Goal: Download file/media

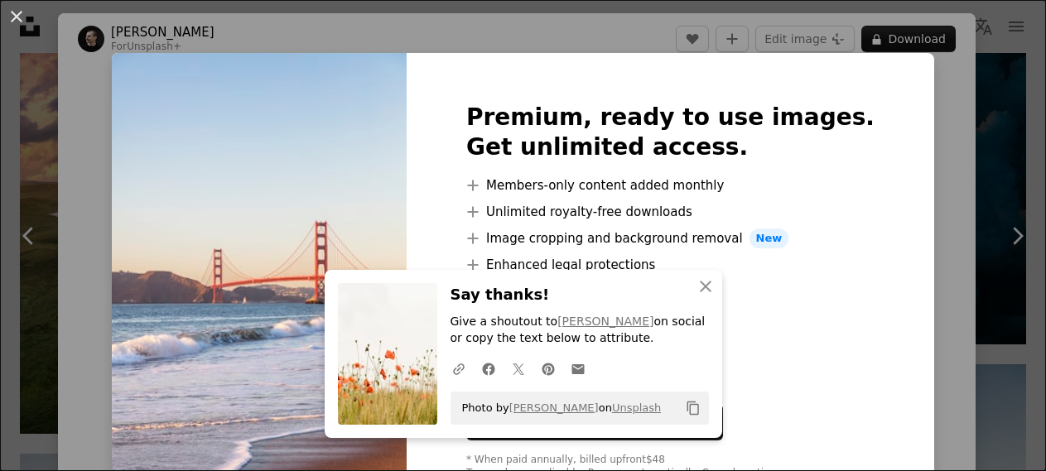
scroll to position [1942, 0]
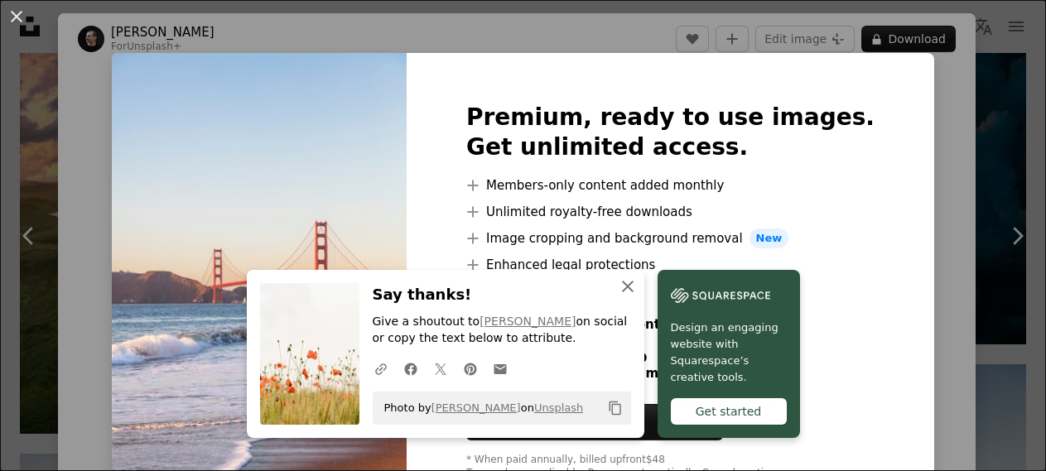
click at [626, 287] on icon "button" at bounding box center [628, 287] width 12 height 12
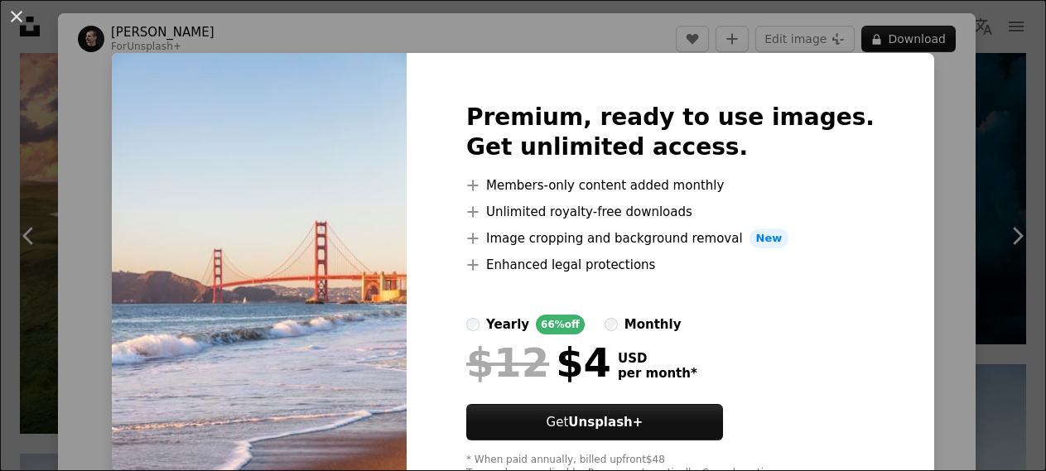
click at [950, 275] on div "An X shape Premium, ready to use images. Get unlimited access. A plus sign Memb…" at bounding box center [523, 235] width 1046 height 471
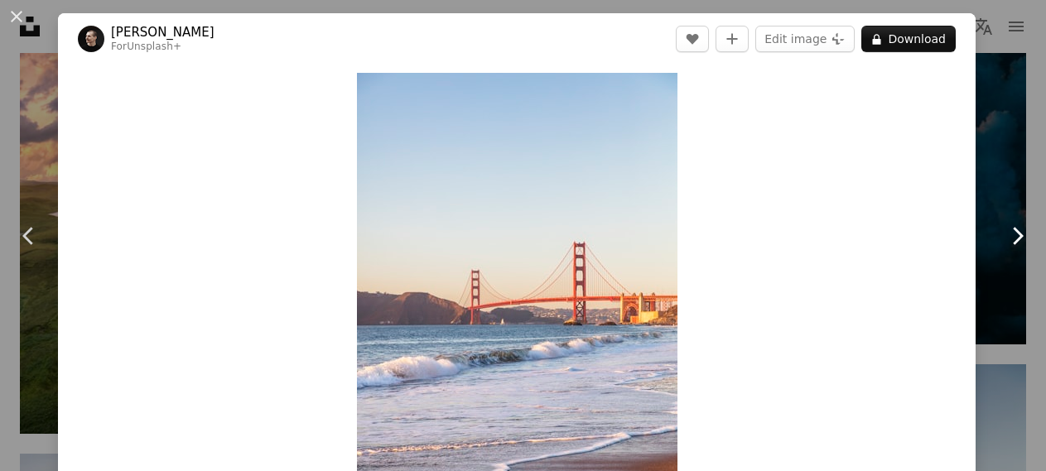
click at [1013, 242] on icon "Chevron right" at bounding box center [1016, 236] width 26 height 26
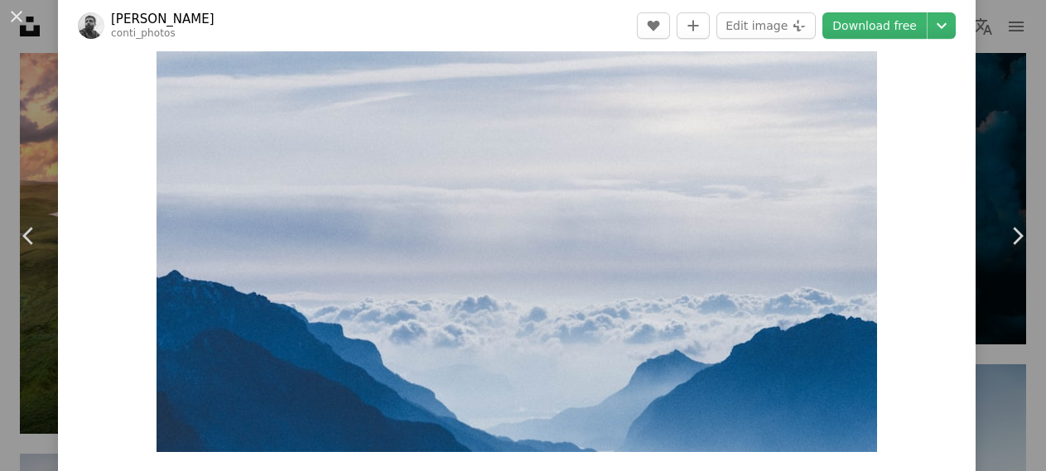
scroll to position [199, 0]
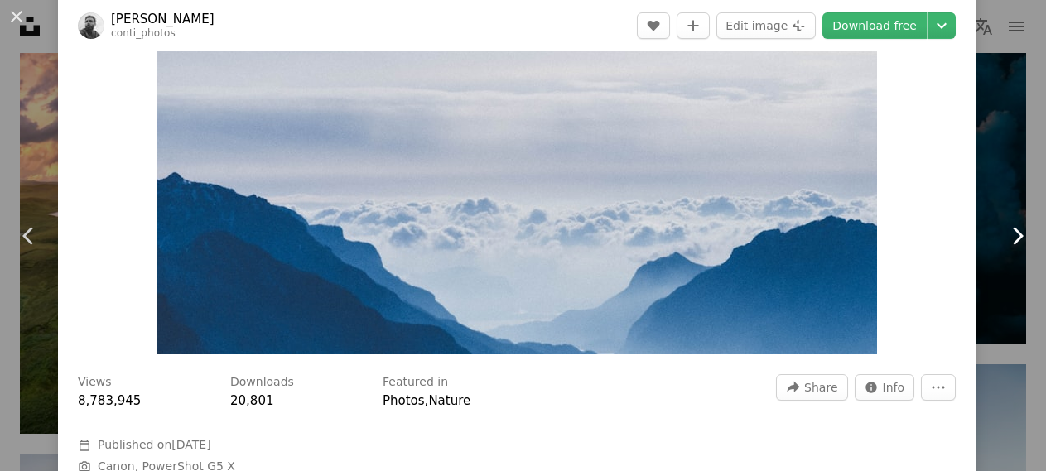
click at [1008, 242] on icon "Chevron right" at bounding box center [1016, 236] width 26 height 26
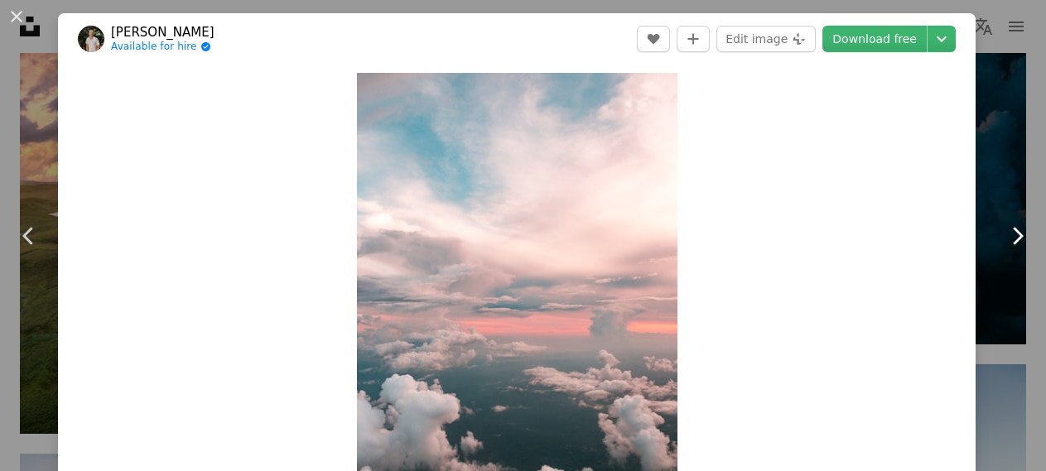
click at [1022, 244] on icon "Chevron right" at bounding box center [1016, 236] width 26 height 26
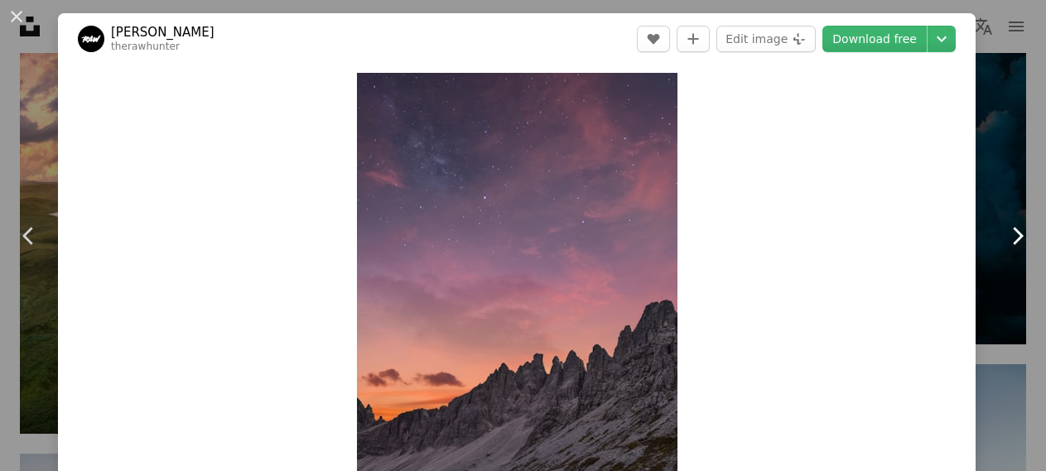
click at [1012, 244] on icon "Chevron right" at bounding box center [1016, 236] width 26 height 26
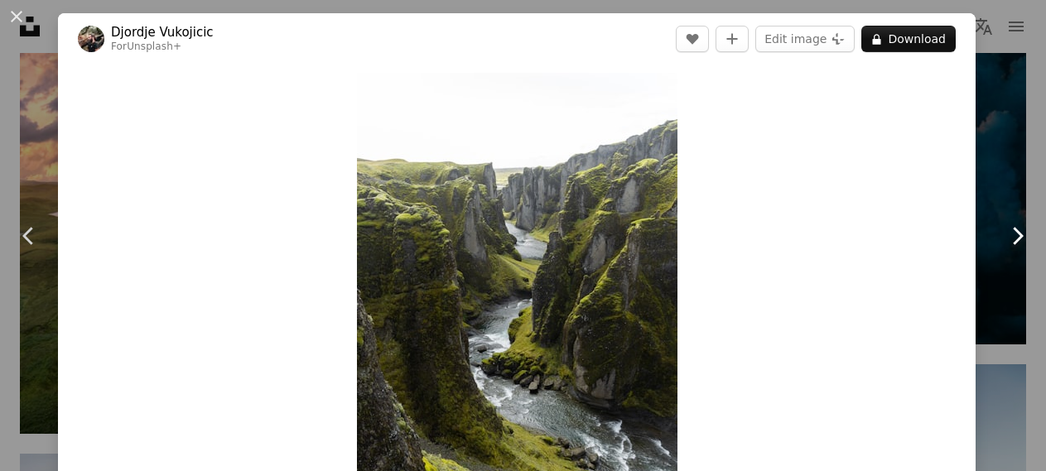
click at [1013, 244] on icon "Chevron right" at bounding box center [1016, 236] width 26 height 26
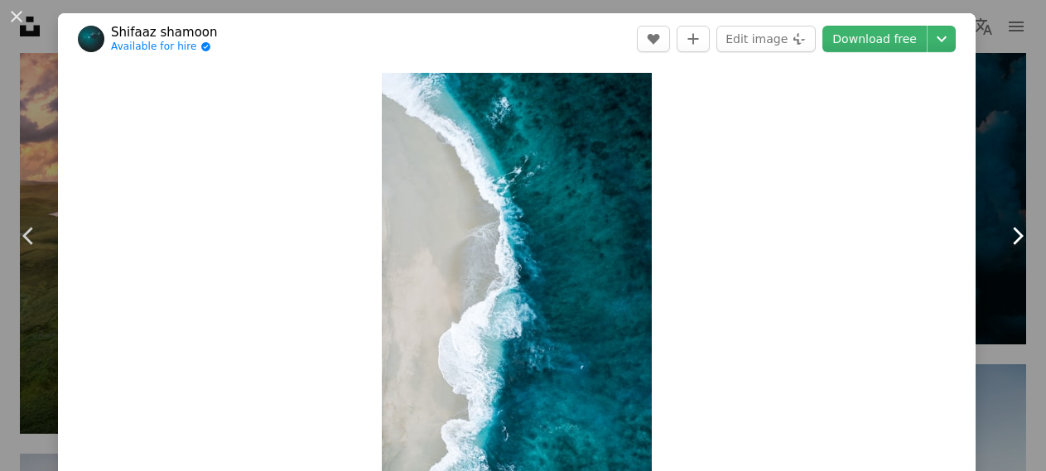
click at [1013, 244] on icon "Chevron right" at bounding box center [1016, 236] width 26 height 26
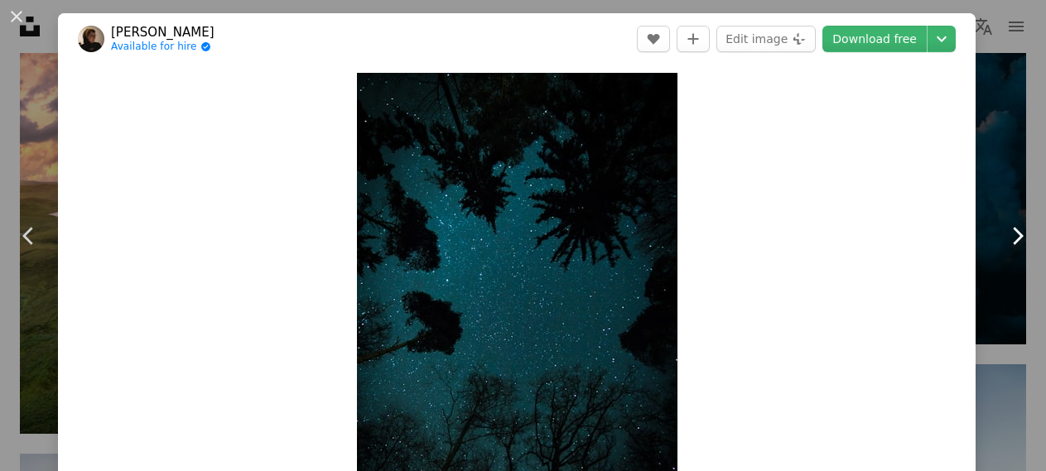
click at [1013, 244] on icon "Chevron right" at bounding box center [1016, 236] width 26 height 26
